Goal: Information Seeking & Learning: Learn about a topic

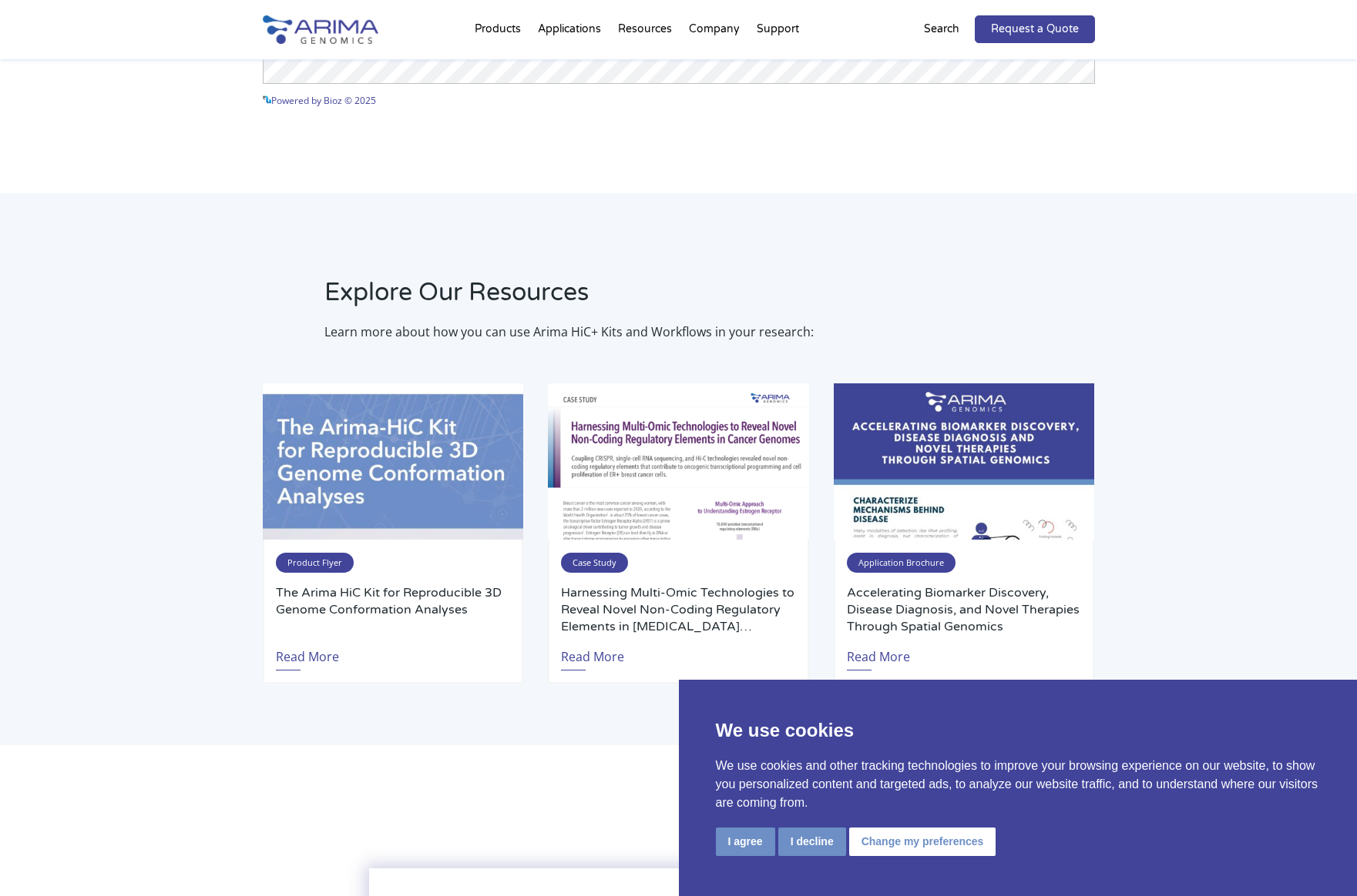
scroll to position [2758, 0]
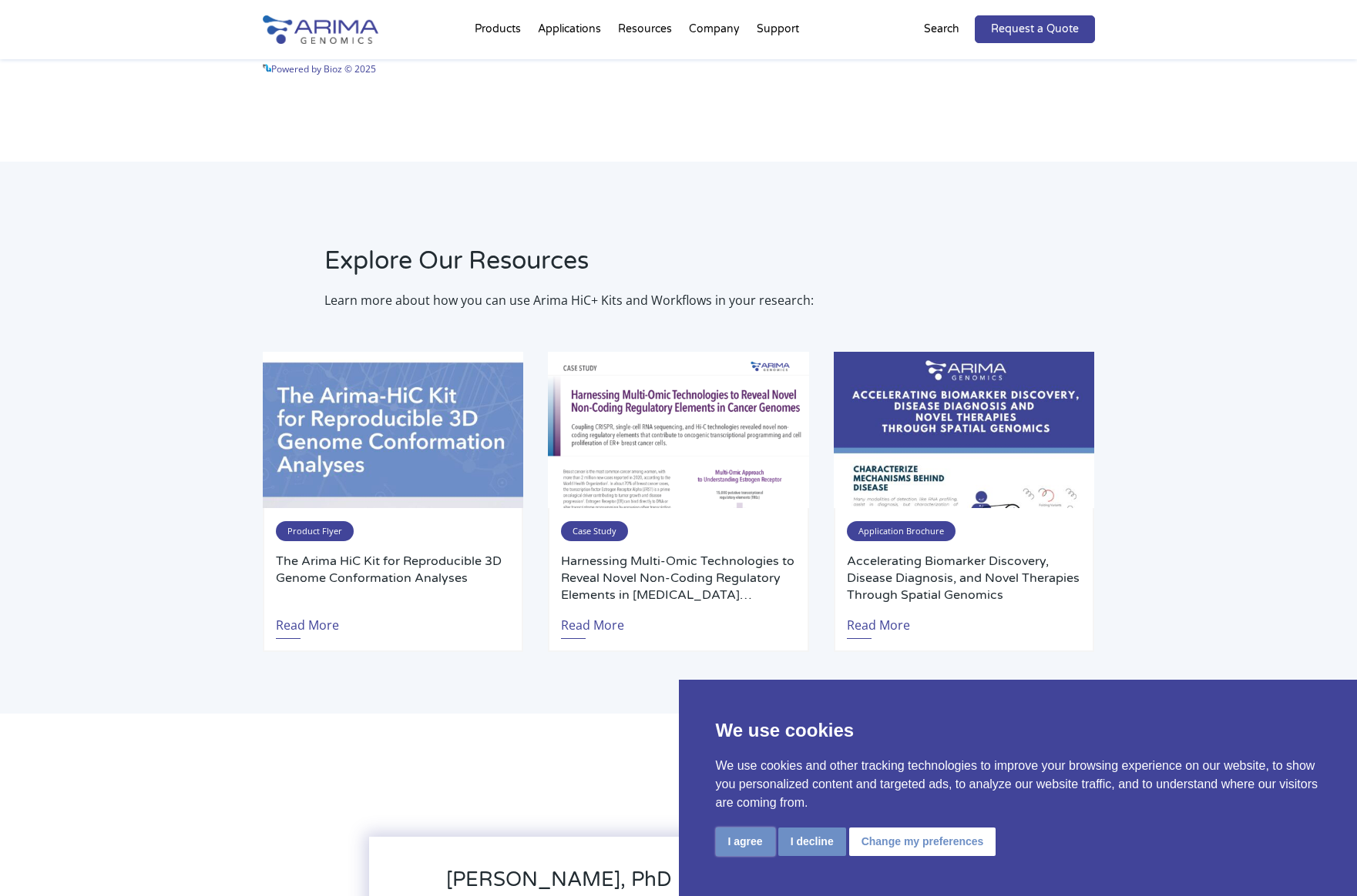
click at [745, 840] on button "I agree" at bounding box center [745, 842] width 60 height 29
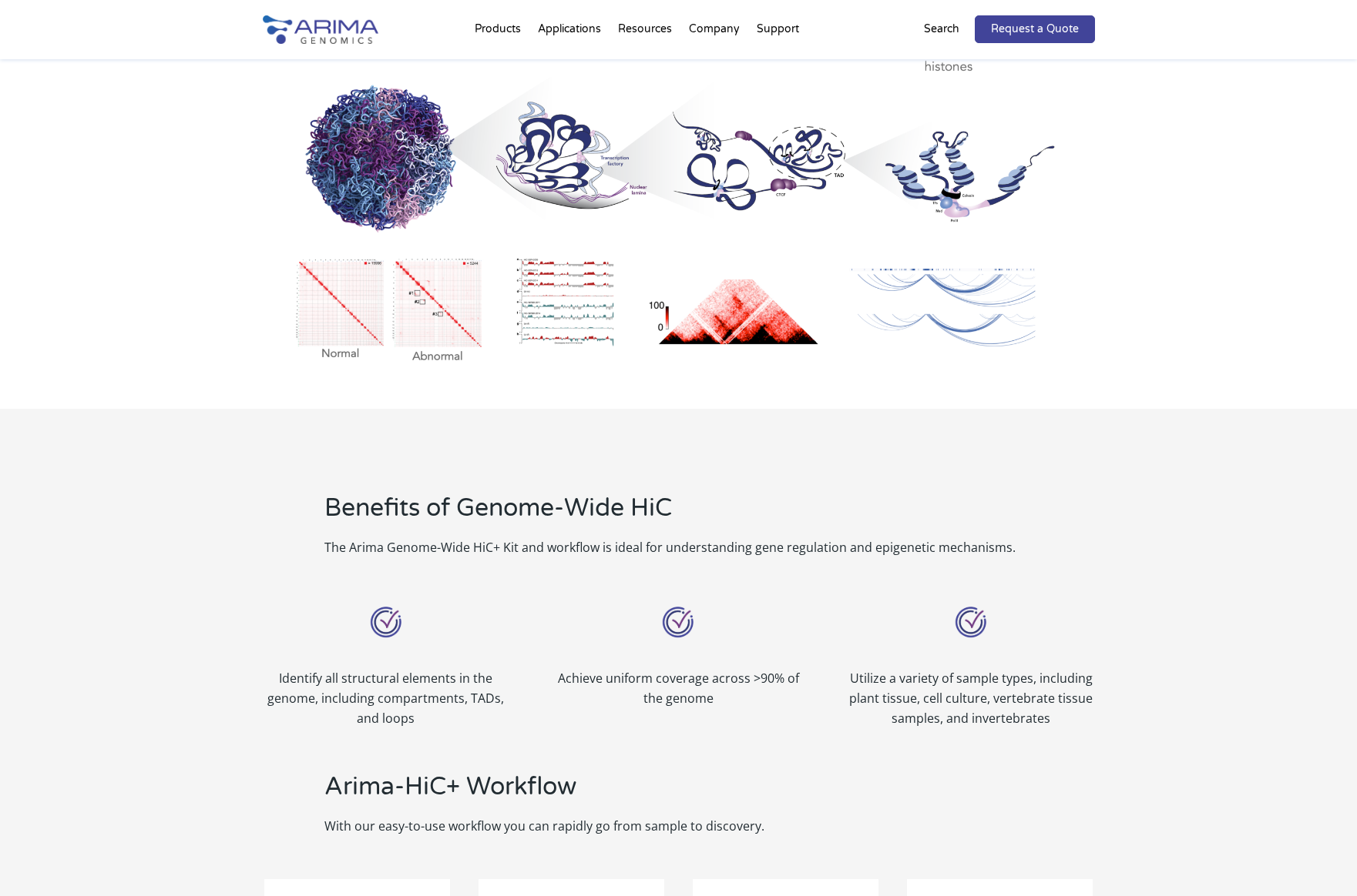
scroll to position [896, 0]
click at [524, 306] on img at bounding box center [678, 179] width 832 height 386
click at [550, 305] on img at bounding box center [678, 179] width 832 height 386
click at [889, 321] on img at bounding box center [678, 179] width 832 height 386
click at [892, 320] on img at bounding box center [678, 179] width 832 height 386
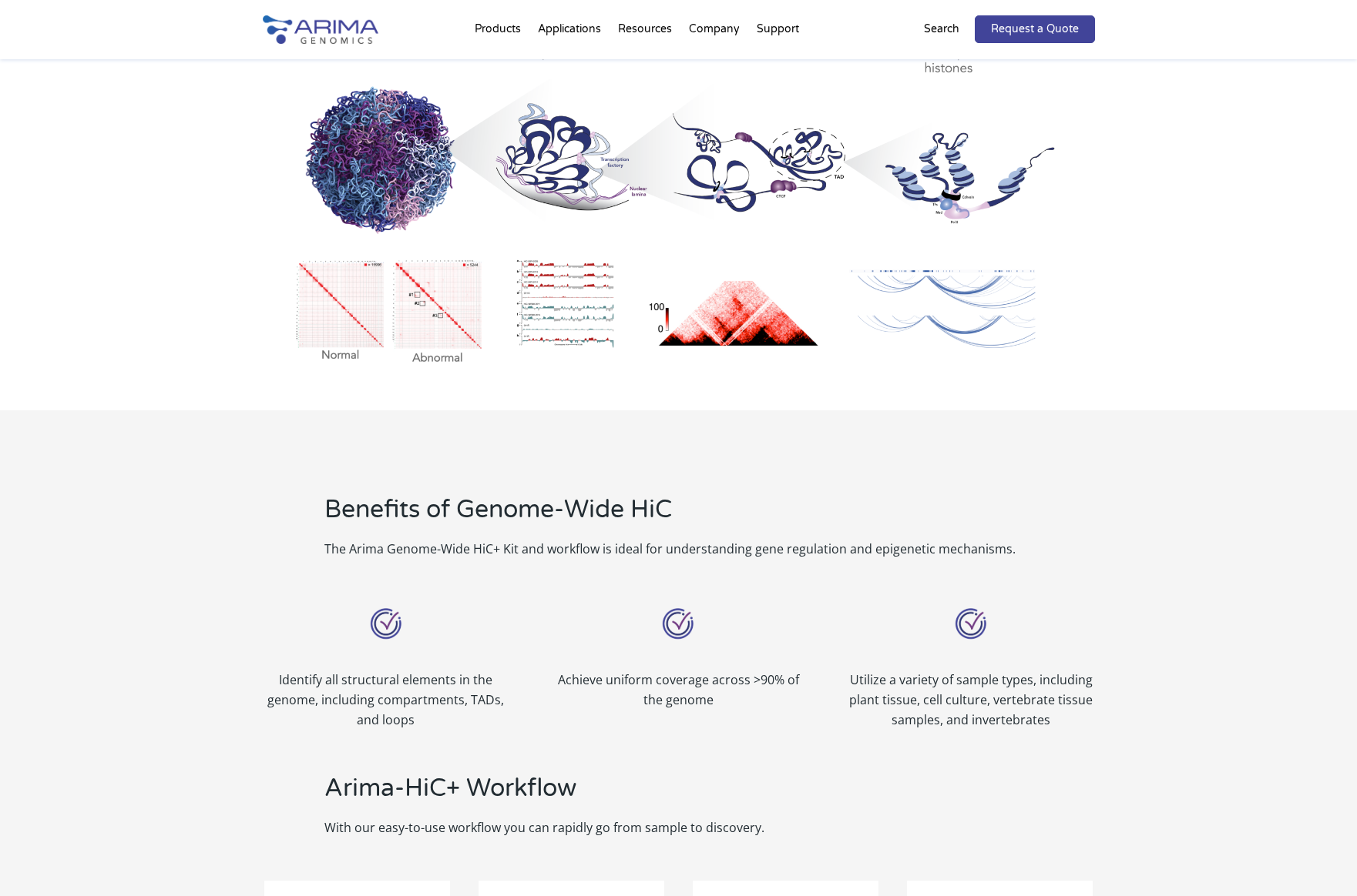
click at [896, 296] on img at bounding box center [678, 179] width 832 height 386
click at [1011, 307] on img at bounding box center [678, 179] width 832 height 386
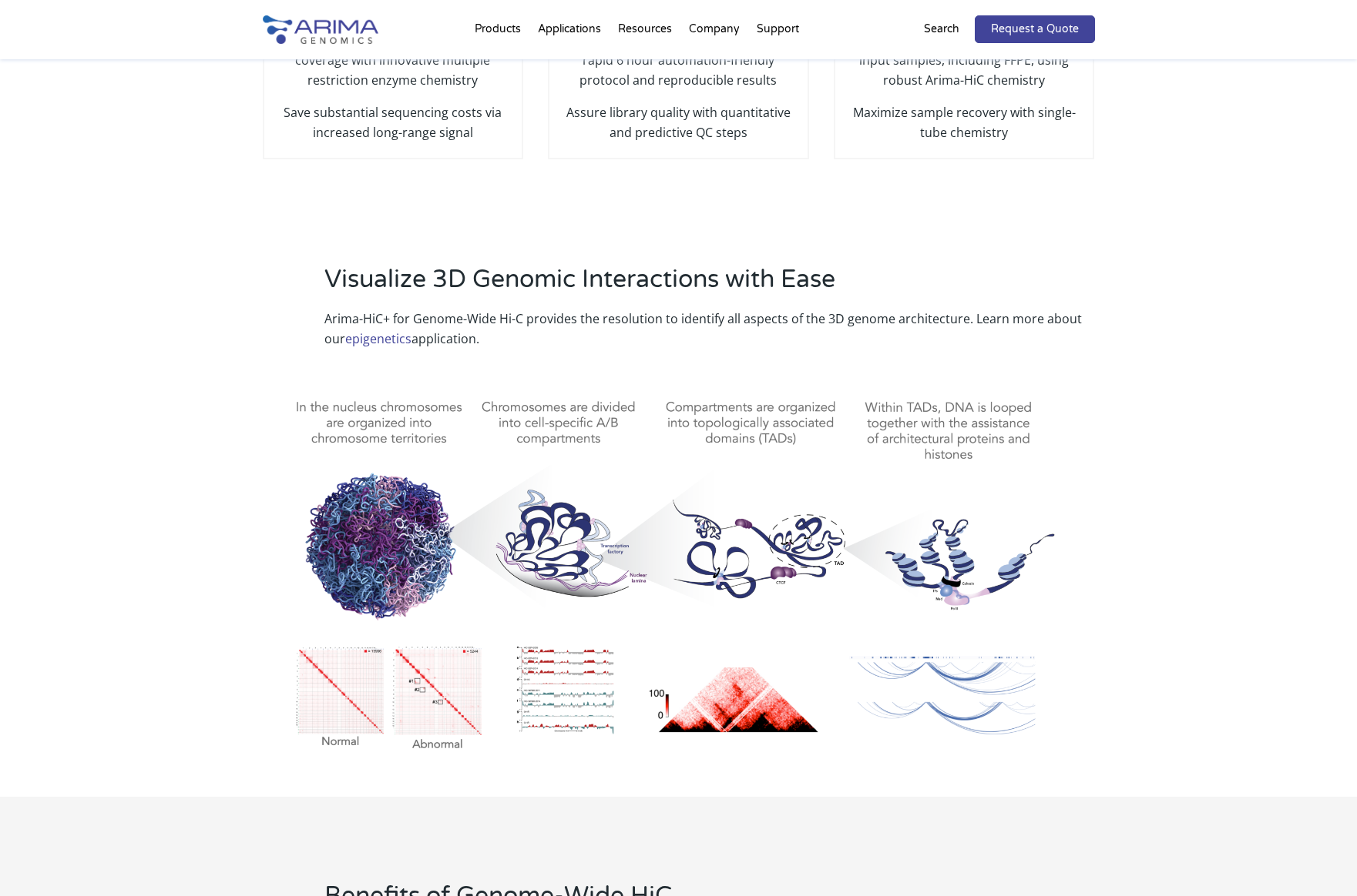
scroll to position [502, 0]
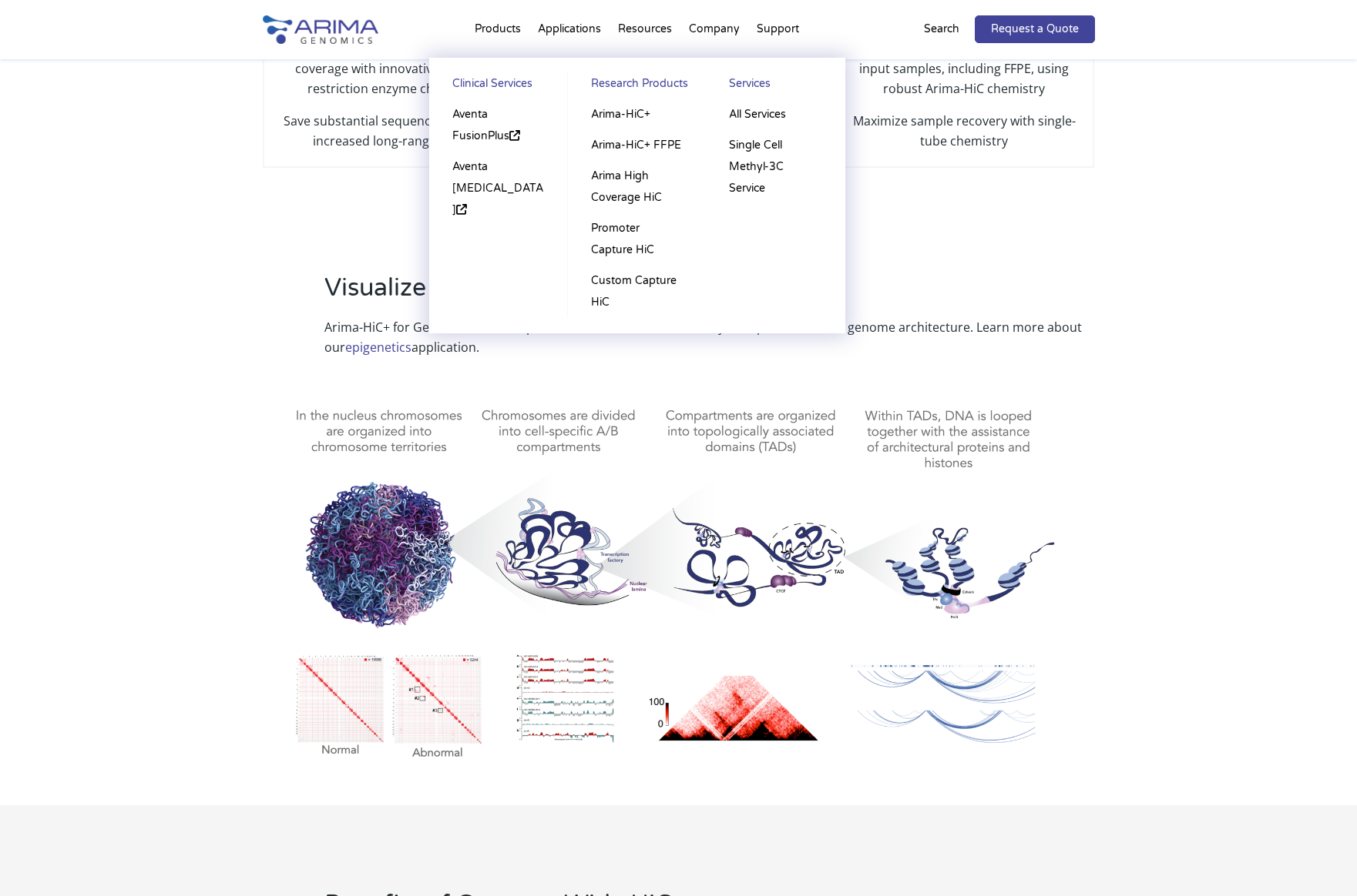
click at [489, 23] on li "Products Clinical Services Aventa FusionPlus Aventa Lymphoma Research Products …" at bounding box center [497, 33] width 63 height 52
click at [496, 31] on li "Products Clinical Services Aventa FusionPlus Aventa Lymphoma Research Products …" at bounding box center [497, 33] width 63 height 52
click at [620, 281] on link "Custom Capture HiC" at bounding box center [636, 292] width 107 height 52
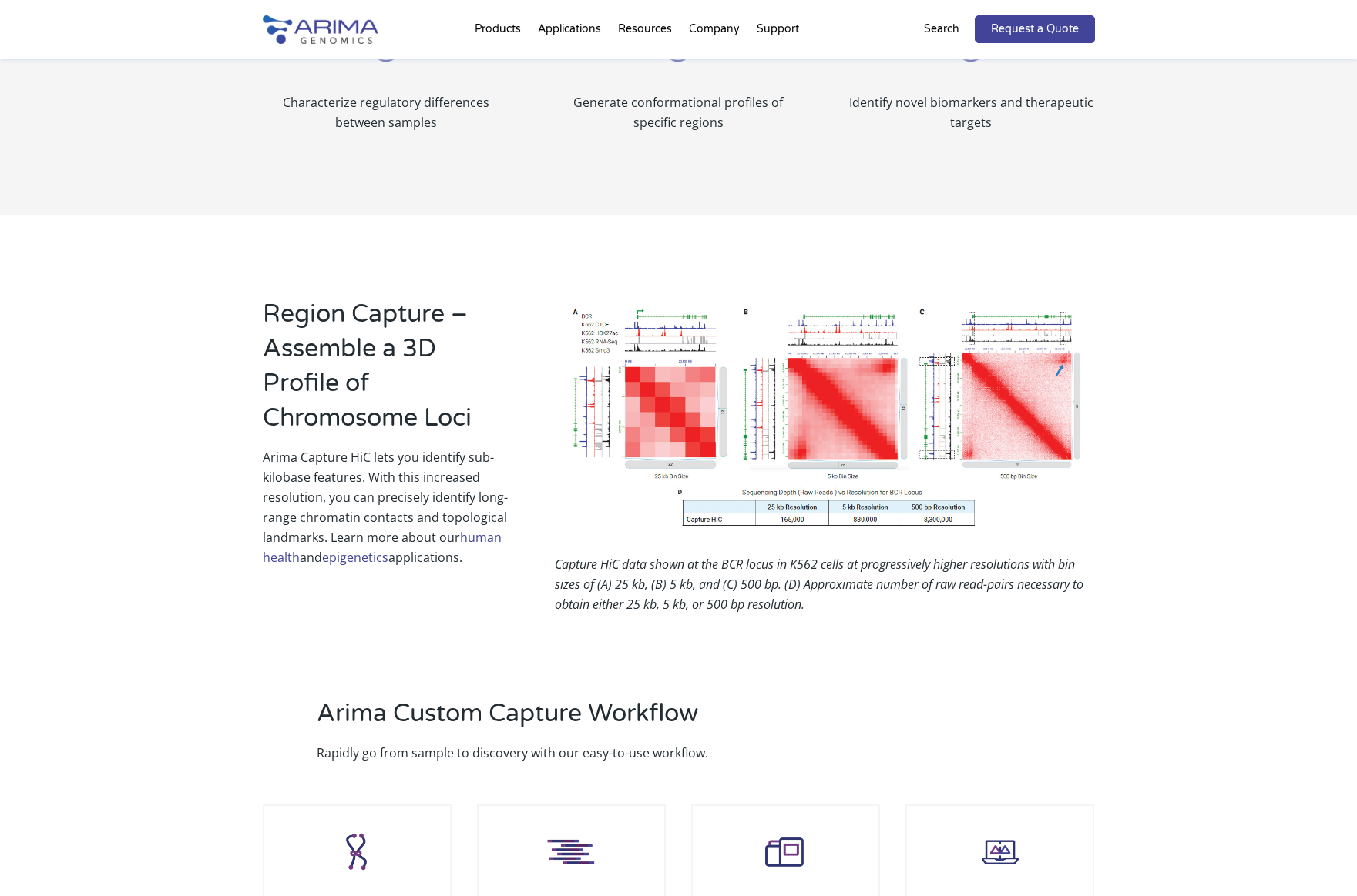
scroll to position [876, 0]
